Goal: Task Accomplishment & Management: Use online tool/utility

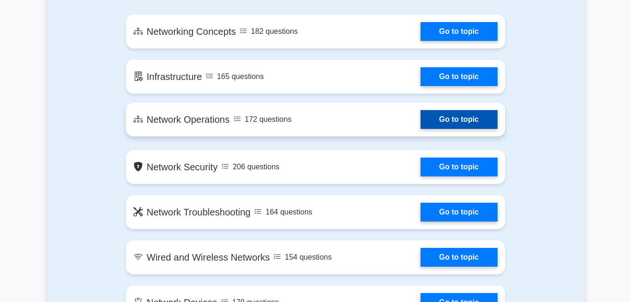
scroll to position [580, 0]
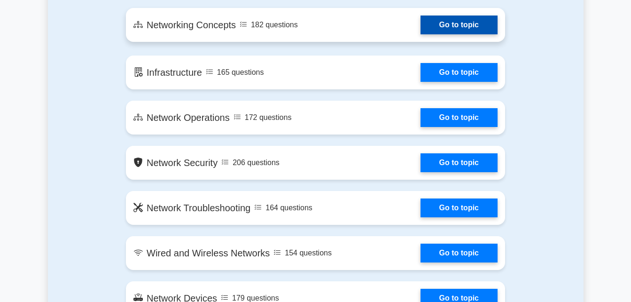
click at [464, 34] on link "Go to topic" at bounding box center [458, 24] width 77 height 19
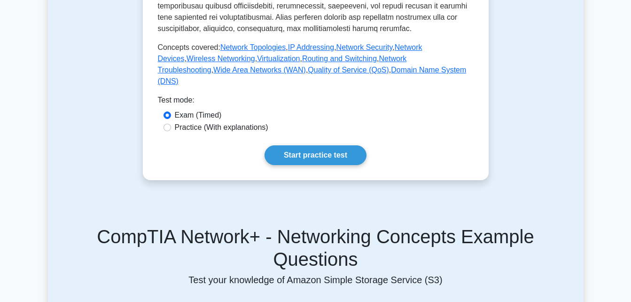
scroll to position [440, 0]
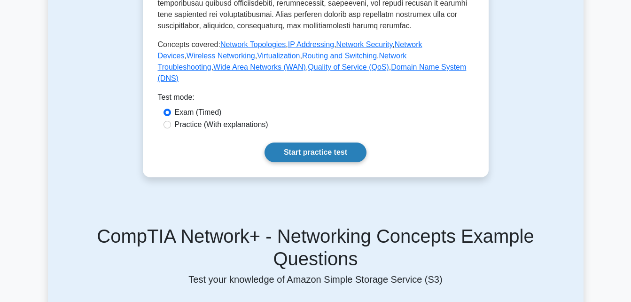
click at [335, 158] on link "Start practice test" at bounding box center [315, 152] width 102 height 20
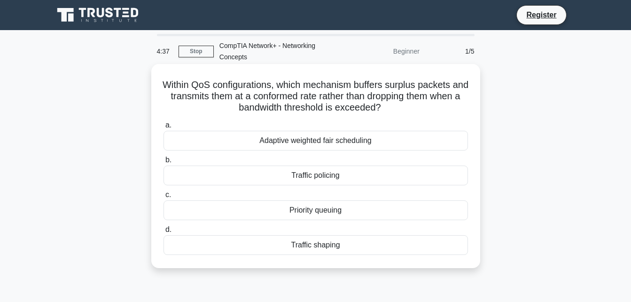
click at [338, 135] on div "Adaptive weighted fair scheduling" at bounding box center [315, 141] width 304 height 20
click at [163, 128] on input "a. Adaptive weighted fair scheduling" at bounding box center [163, 125] width 0 height 6
